Goal: Transaction & Acquisition: Purchase product/service

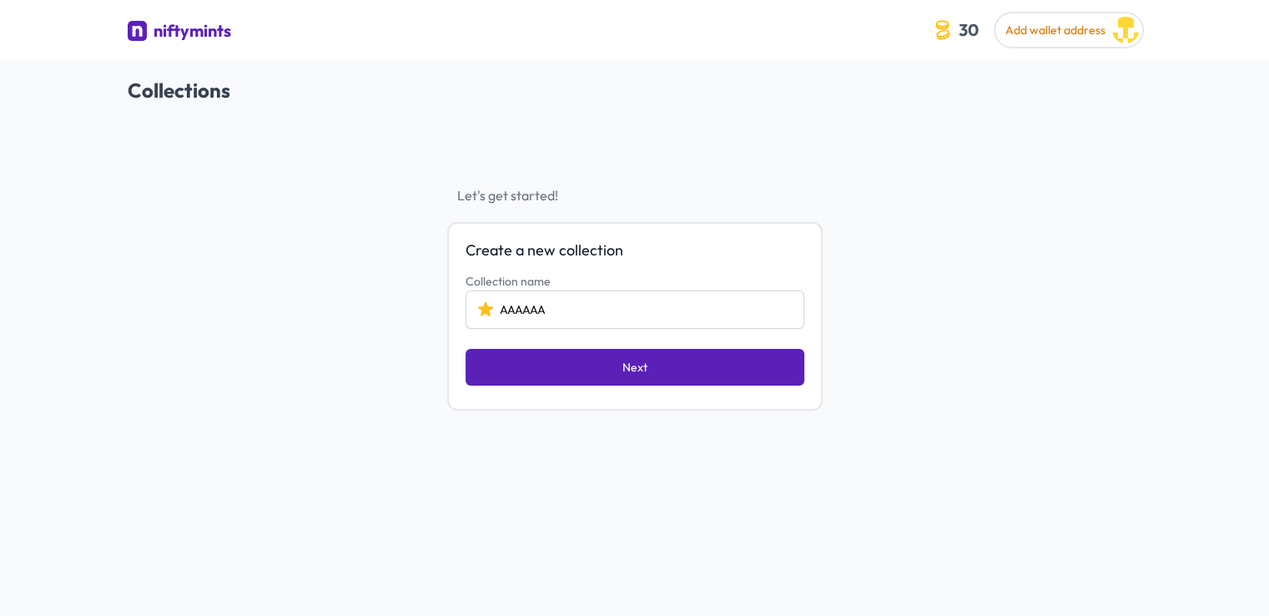
type input "AAAAAA"
click at [659, 360] on button "Next" at bounding box center [634, 367] width 339 height 37
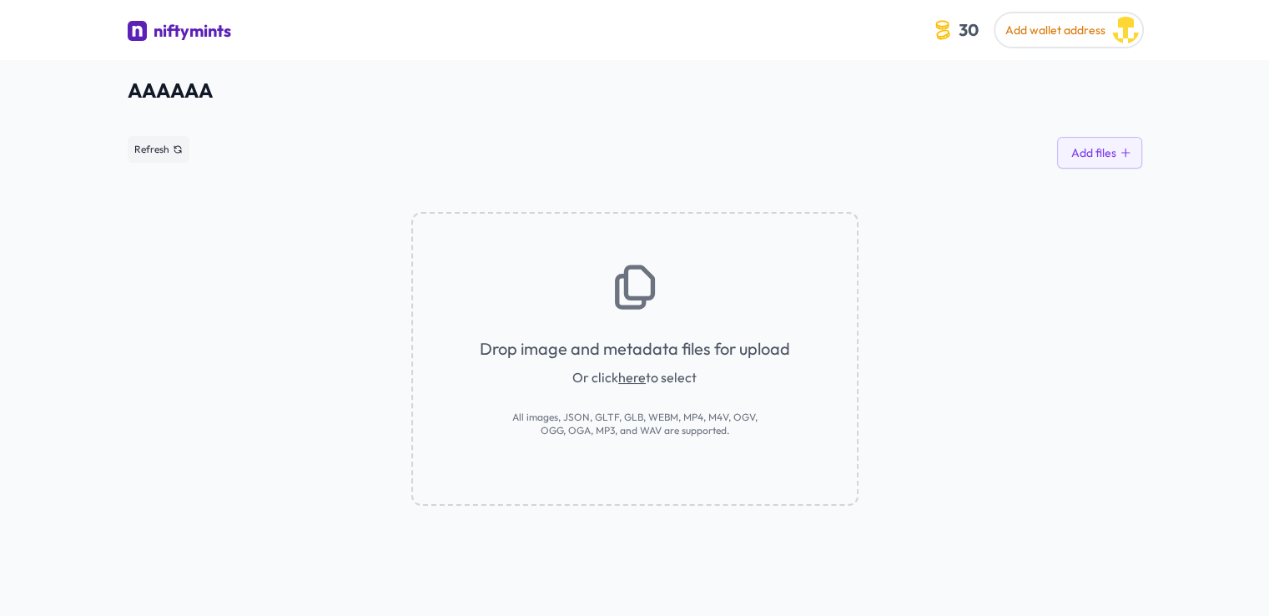
click at [638, 377] on link "here" at bounding box center [632, 377] width 28 height 17
click at [633, 288] on icon at bounding box center [634, 286] width 53 height 53
click at [627, 381] on link "here" at bounding box center [632, 377] width 28 height 17
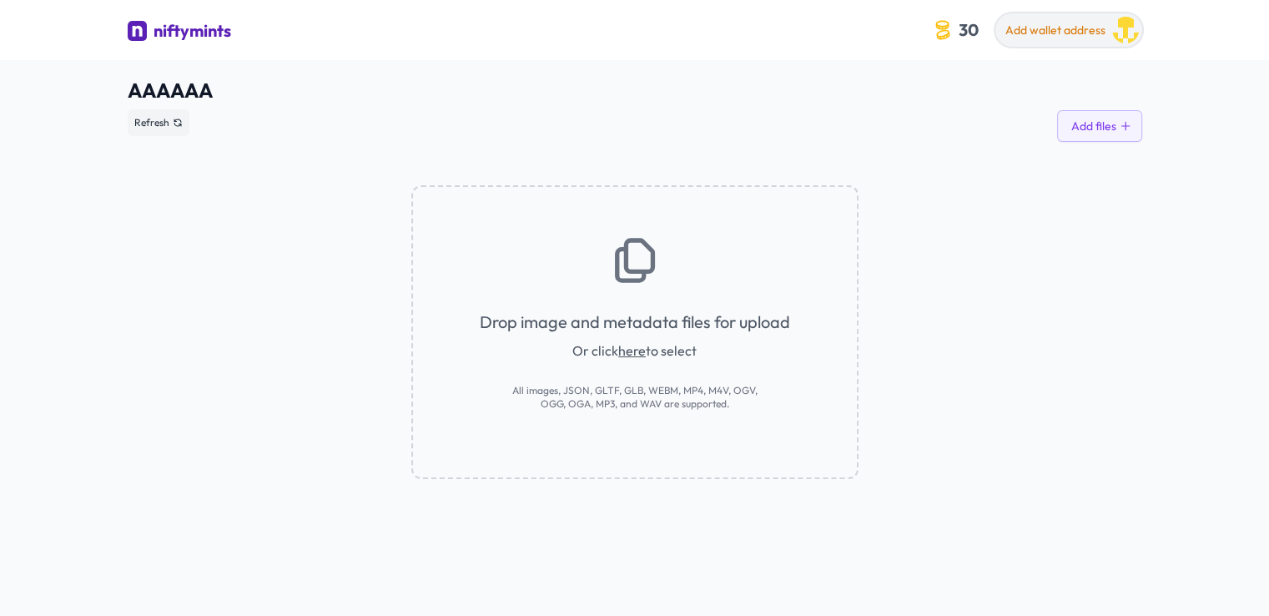
click at [1035, 32] on span "Add wallet address" at bounding box center [1055, 30] width 100 height 15
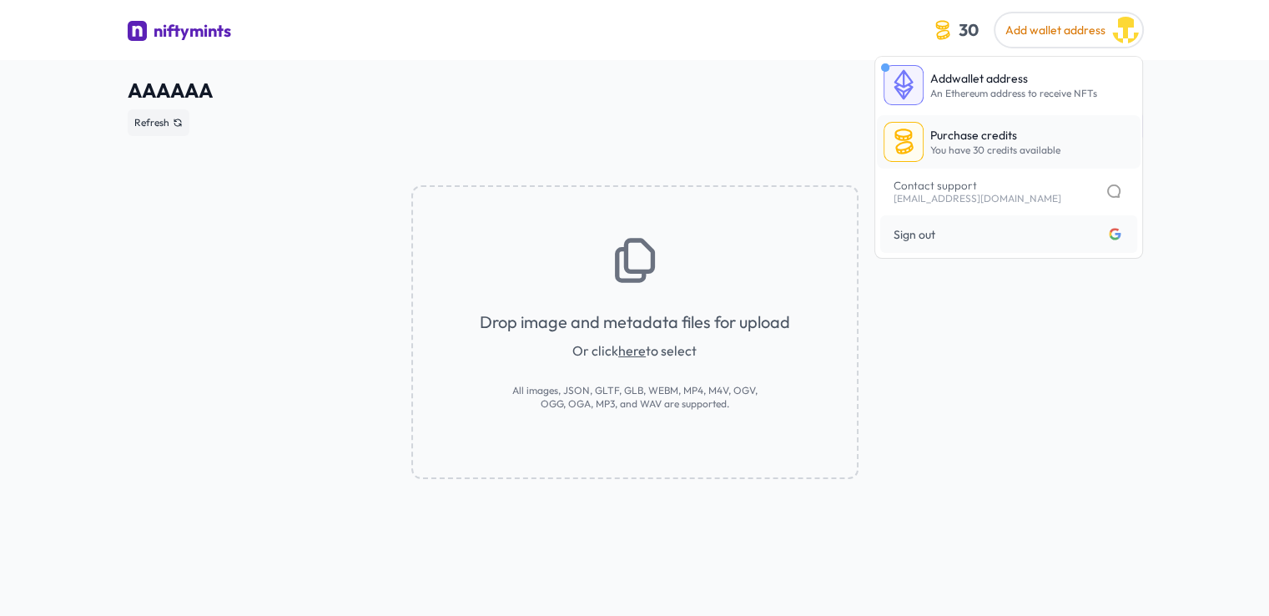
click at [1027, 161] on link "Purchase credits You have 30 credits available" at bounding box center [1009, 141] width 264 height 53
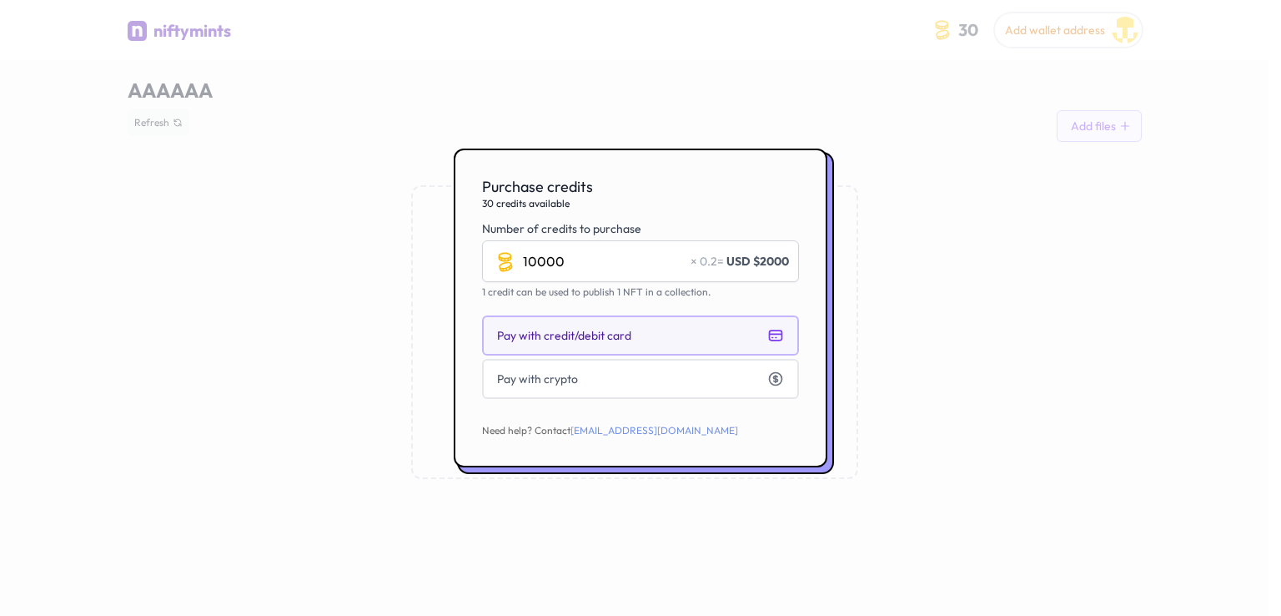
type input "10000"
click at [656, 349] on button "Pay with credit/debit card" at bounding box center [640, 335] width 317 height 40
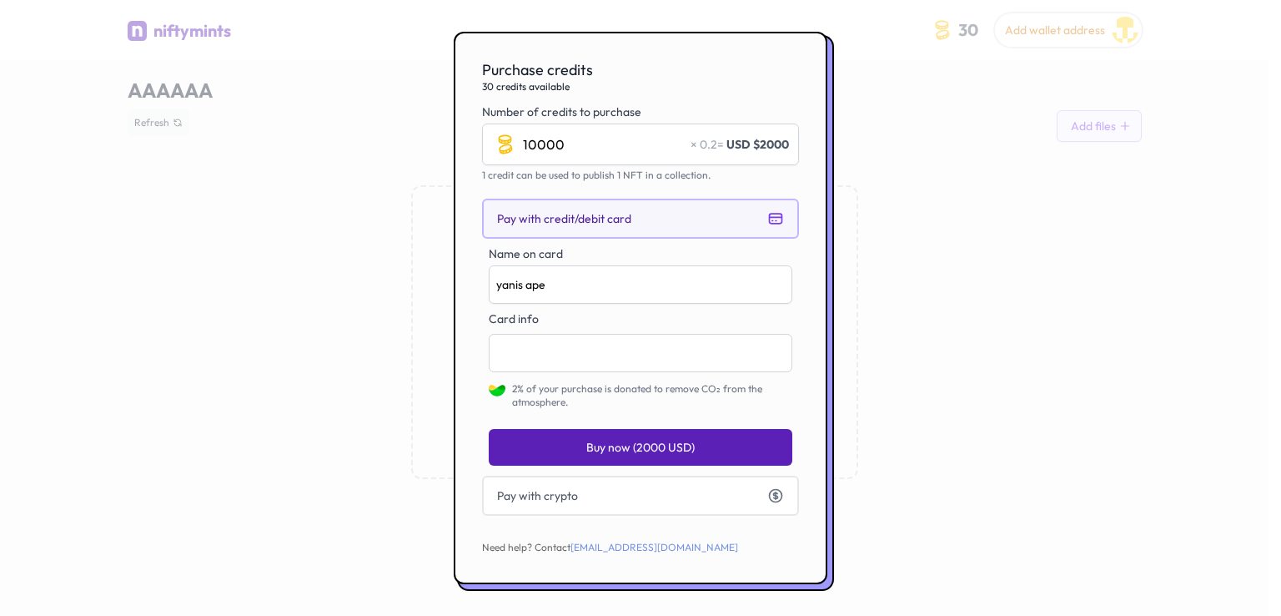
click at [705, 449] on button "Buy now (2000 USD)" at bounding box center [641, 447] width 304 height 37
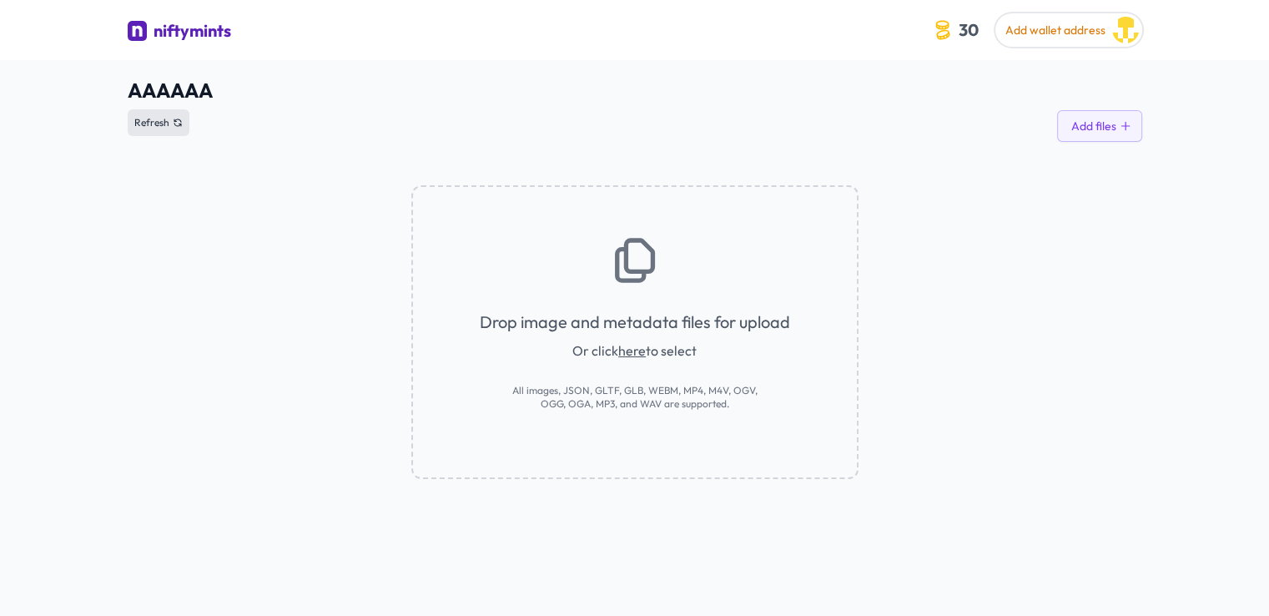
click at [173, 123] on icon at bounding box center [178, 123] width 10 height 10
click at [154, 118] on span "Refresh" at bounding box center [151, 122] width 35 height 13
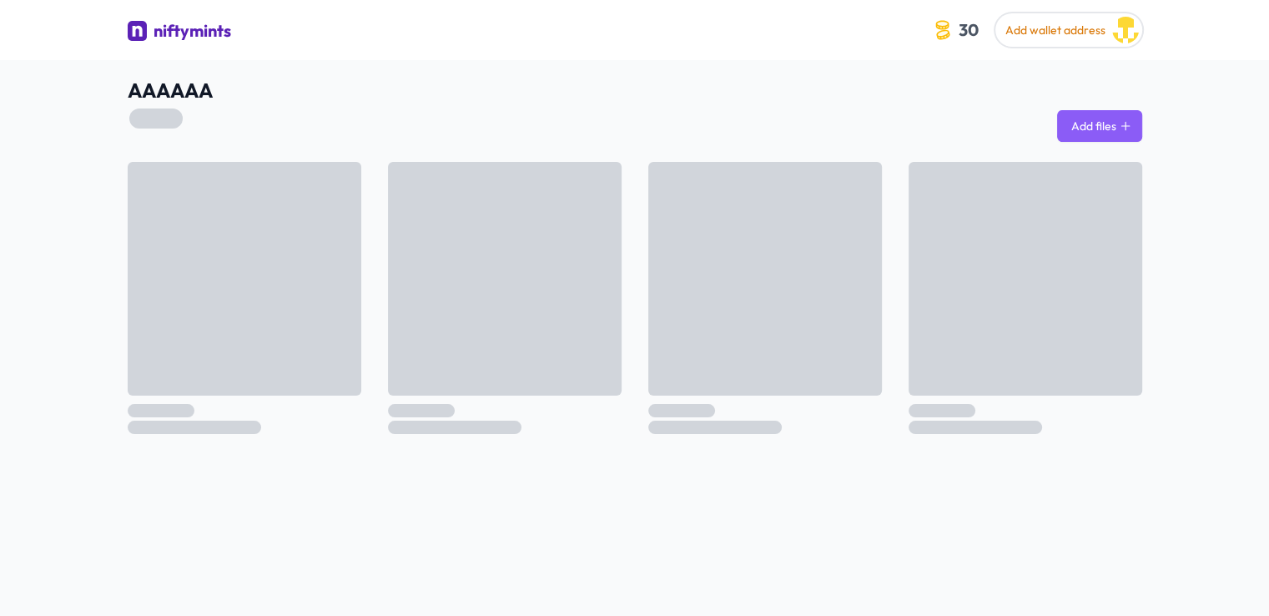
click at [1113, 133] on button "Add files" at bounding box center [1099, 126] width 85 height 32
